Goal: Information Seeking & Learning: Check status

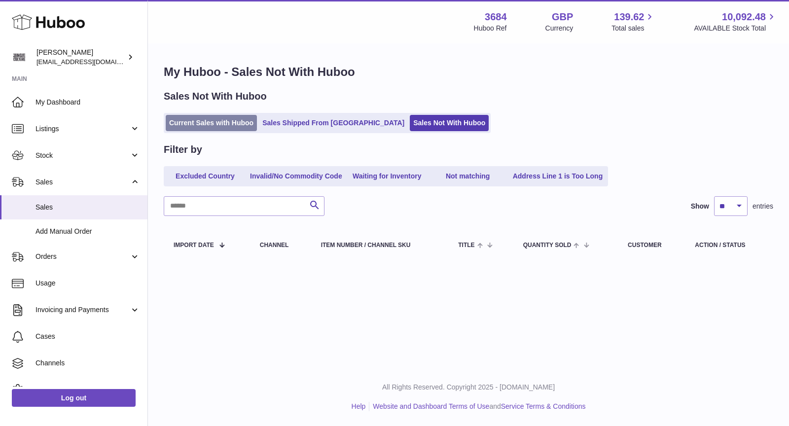
click at [224, 116] on link "Current Sales with Huboo" at bounding box center [211, 123] width 91 height 16
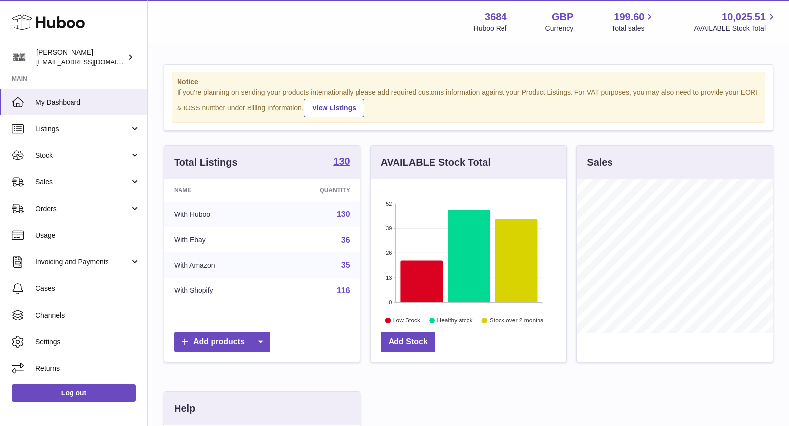
scroll to position [153, 196]
click at [59, 188] on link "Sales" at bounding box center [73, 182] width 147 height 27
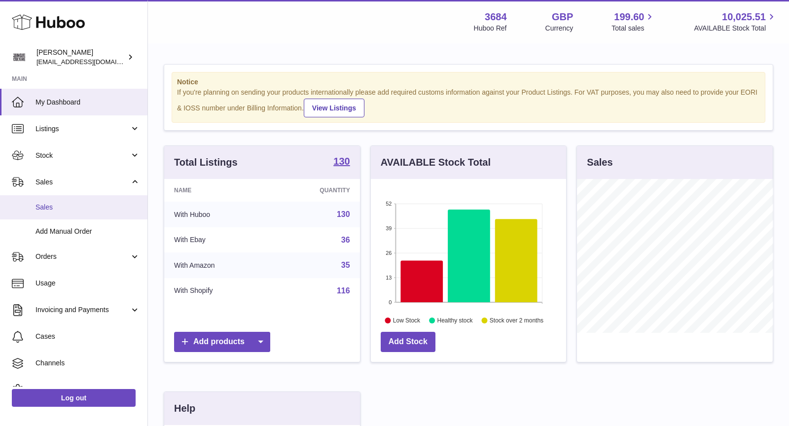
click at [69, 212] on span "Sales" at bounding box center [88, 207] width 105 height 9
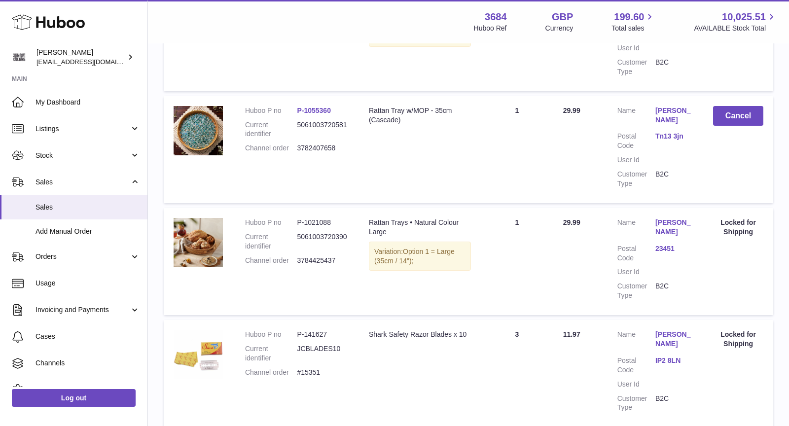
scroll to position [312, 0]
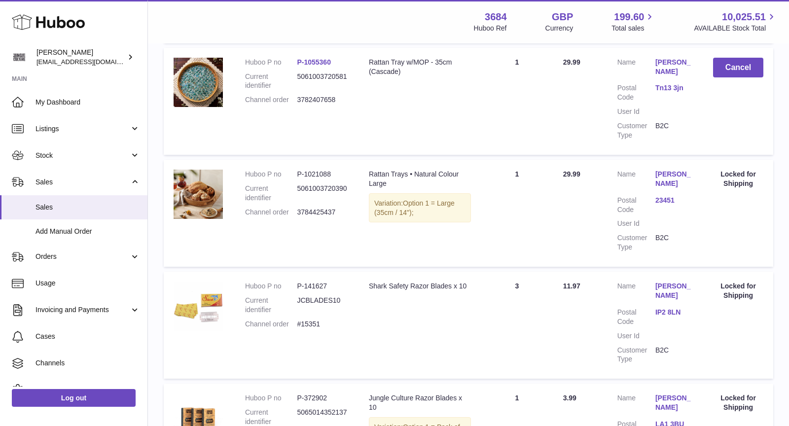
drag, startPoint x: 340, startPoint y: 213, endPoint x: 246, endPoint y: 212, distance: 93.7
click at [246, 212] on dl "Huboo P no P-1021088 Current identifier 5061003720390 Channel order 3784425437" at bounding box center [297, 196] width 104 height 52
copy dl "Channel order 3784425437"
click at [69, 337] on span "Cases" at bounding box center [88, 336] width 105 height 9
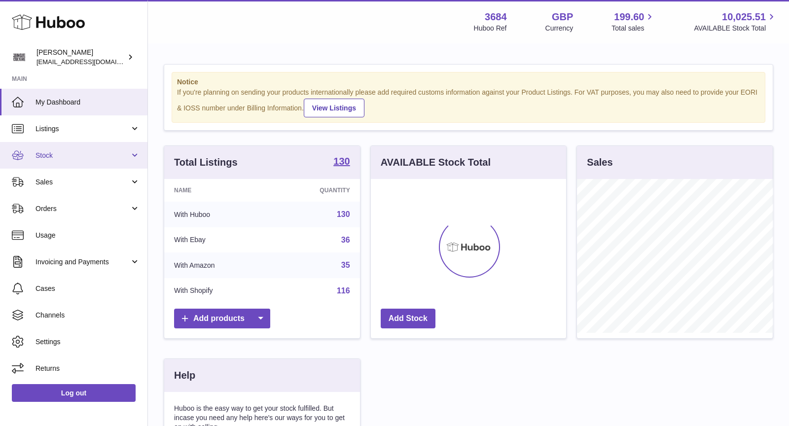
scroll to position [153, 196]
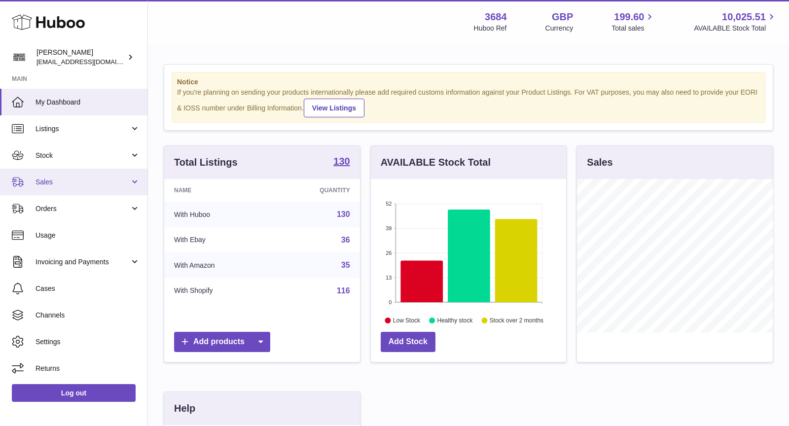
click at [68, 189] on link "Sales" at bounding box center [73, 182] width 147 height 27
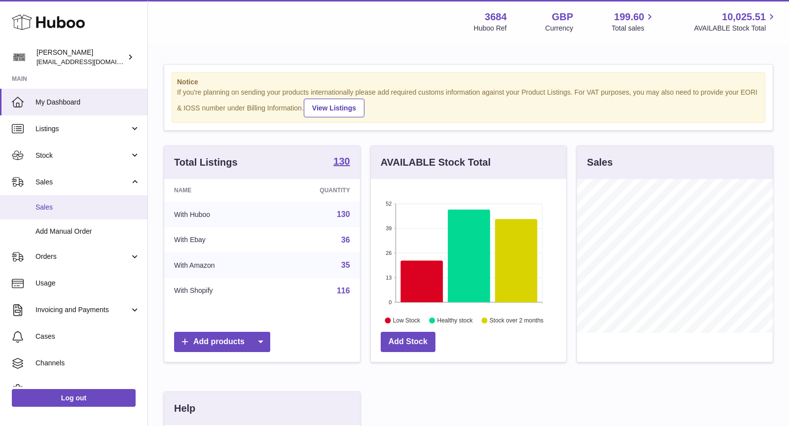
click at [72, 207] on span "Sales" at bounding box center [88, 207] width 105 height 9
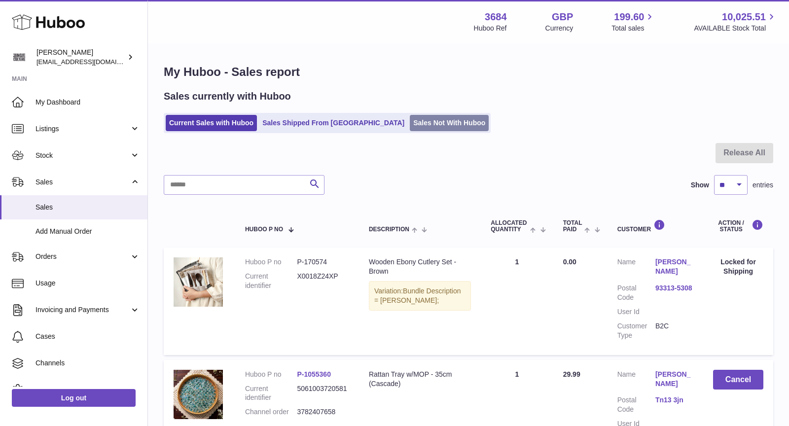
click at [410, 121] on link "Sales Not With Huboo" at bounding box center [449, 123] width 79 height 16
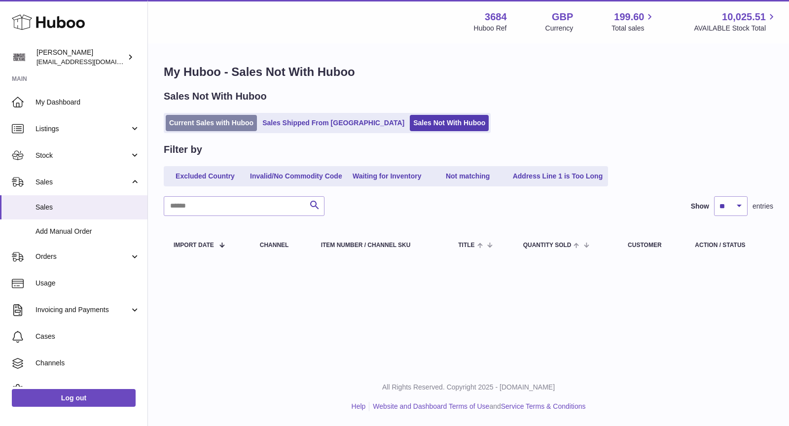
click at [229, 117] on link "Current Sales with Huboo" at bounding box center [211, 123] width 91 height 16
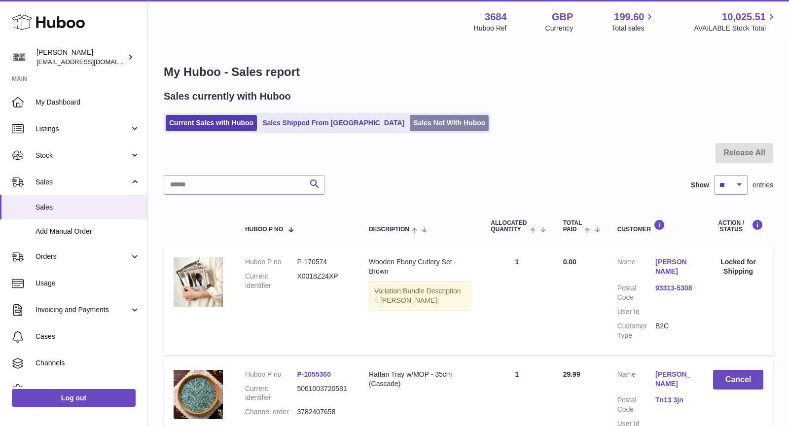
click at [412, 119] on link "Sales Not With Huboo" at bounding box center [449, 123] width 79 height 16
